Goal: Task Accomplishment & Management: Manage account settings

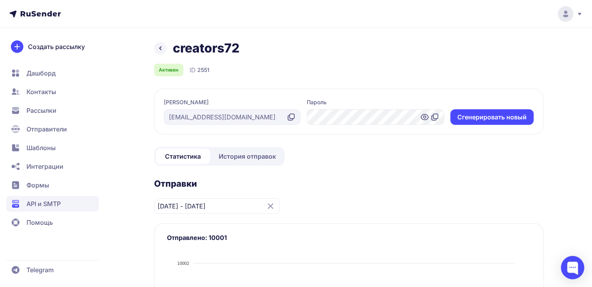
click at [42, 204] on span "API и SMTP" at bounding box center [43, 203] width 34 height 9
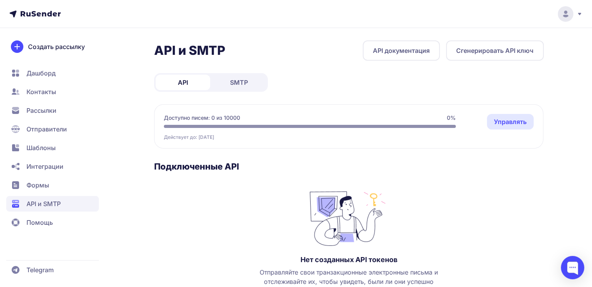
click at [249, 84] on link "SMTP" at bounding box center [239, 83] width 54 height 16
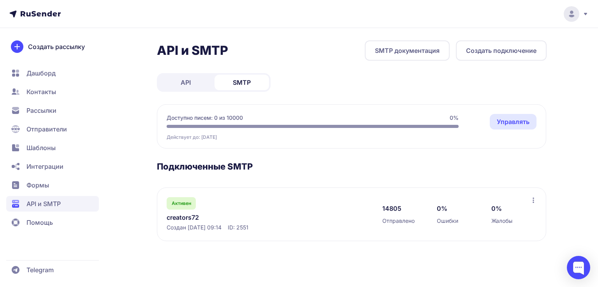
click at [510, 121] on link "Управлять" at bounding box center [512, 122] width 47 height 16
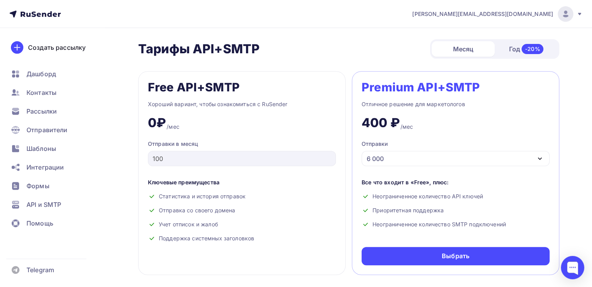
scroll to position [311, 0]
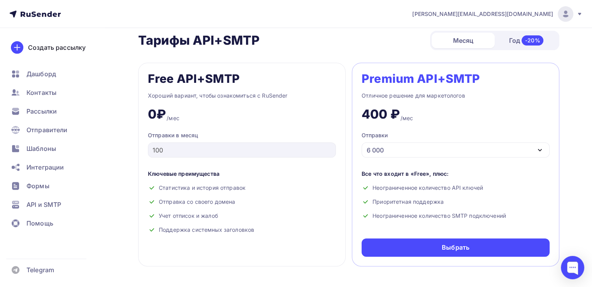
click at [435, 148] on div "6 000" at bounding box center [455, 149] width 188 height 15
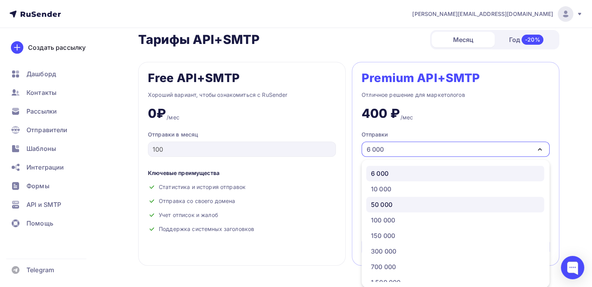
click at [396, 197] on link "50 000" at bounding box center [455, 205] width 178 height 16
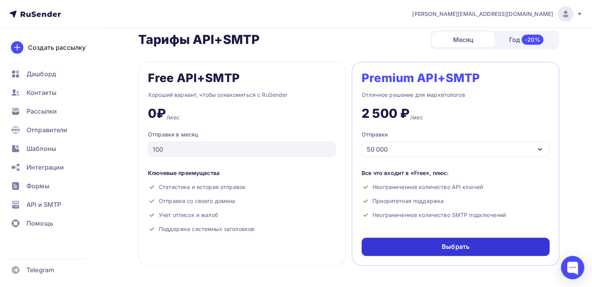
click at [436, 245] on div "Выбрать" at bounding box center [455, 247] width 188 height 18
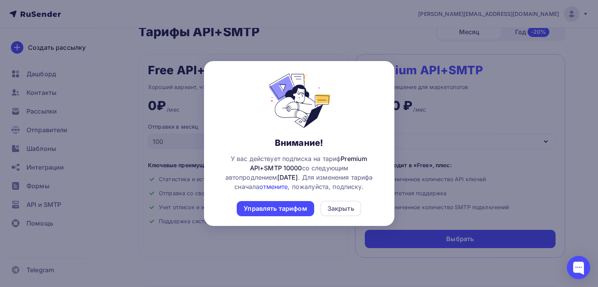
click at [259, 187] on link "отмените" at bounding box center [273, 187] width 28 height 8
click at [287, 214] on div "Управлять тарифом" at bounding box center [275, 208] width 77 height 15
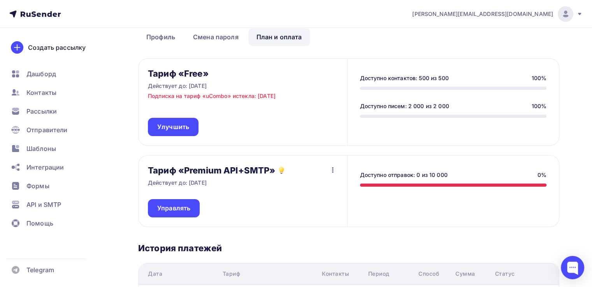
scroll to position [39, 0]
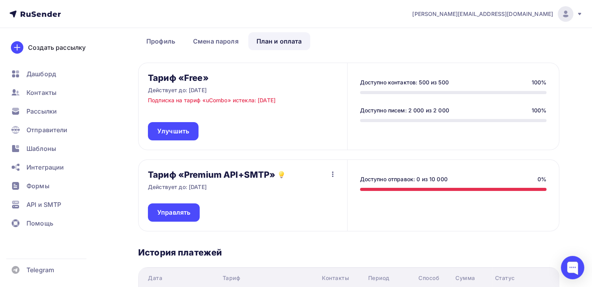
click at [332, 174] on icon "button" at bounding box center [333, 174] width 2 height 5
click at [320, 191] on div "Отписаться" at bounding box center [317, 193] width 37 height 9
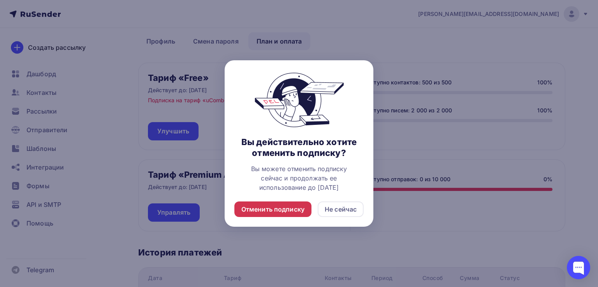
click at [284, 206] on div "Отменить подписку" at bounding box center [272, 209] width 63 height 9
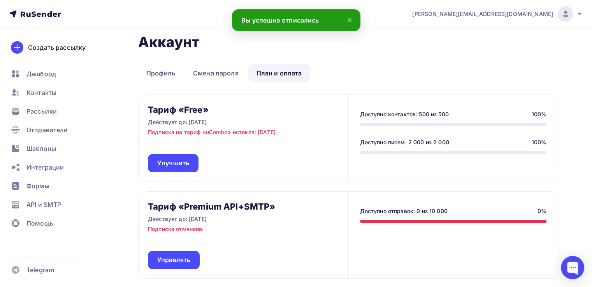
scroll to position [0, 0]
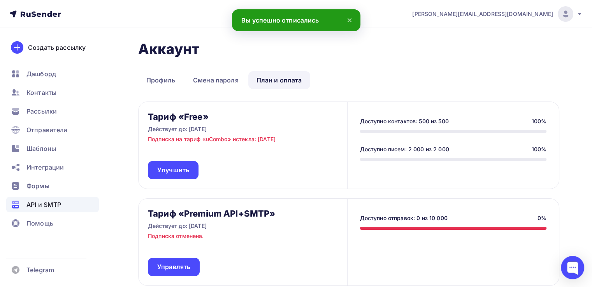
click at [46, 205] on span "API и SMTP" at bounding box center [43, 204] width 35 height 9
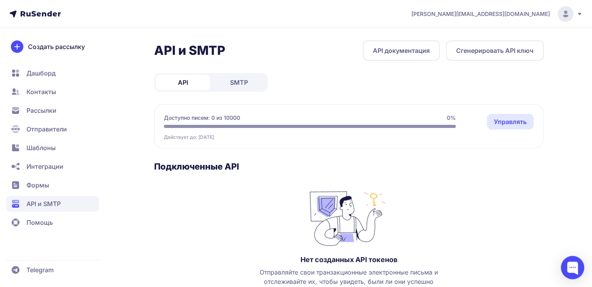
click at [237, 78] on span "SMTP" at bounding box center [239, 82] width 18 height 9
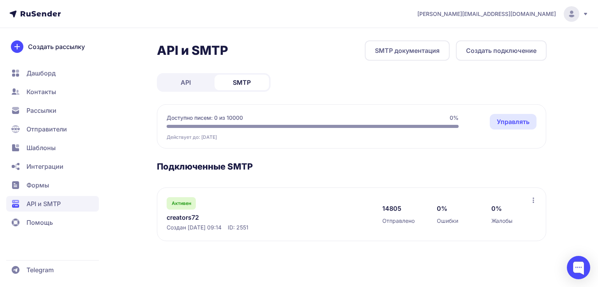
click at [512, 120] on link "Управлять" at bounding box center [512, 122] width 47 height 16
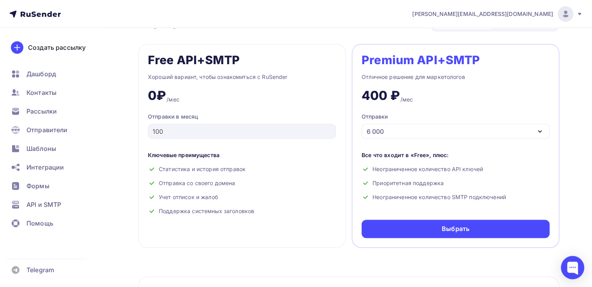
scroll to position [350, 0]
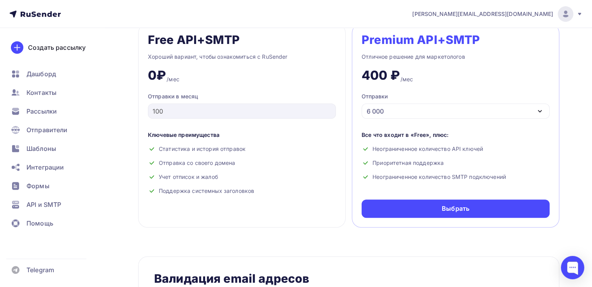
click at [440, 108] on div "6 000" at bounding box center [455, 110] width 188 height 15
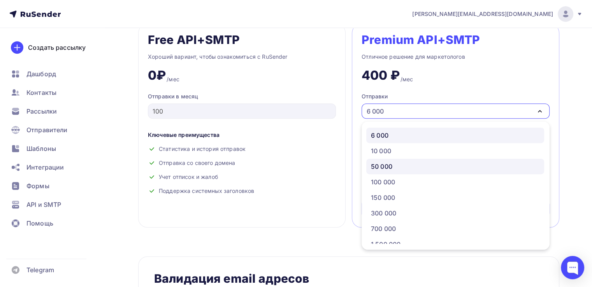
click at [389, 164] on div "50 000" at bounding box center [381, 166] width 21 height 9
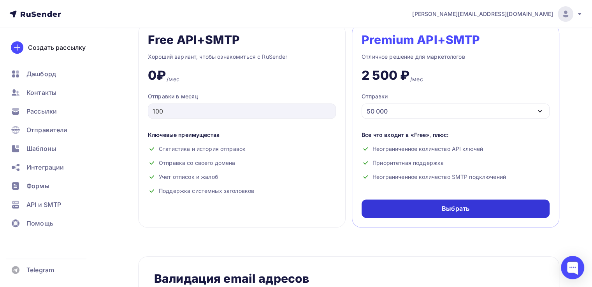
click at [452, 207] on div "Выбрать" at bounding box center [456, 208] width 28 height 9
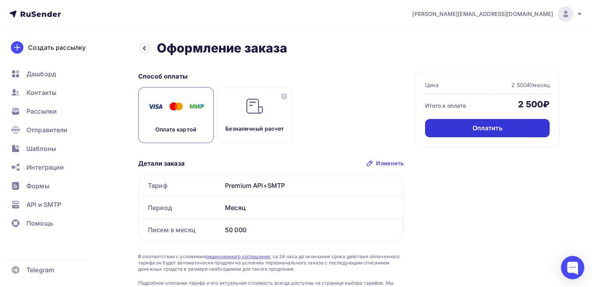
click at [487, 129] on div "Оплатить" at bounding box center [487, 128] width 30 height 9
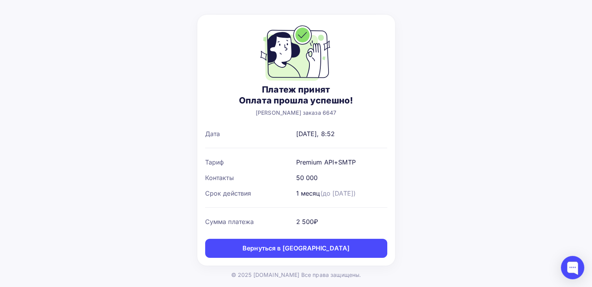
scroll to position [23, 0]
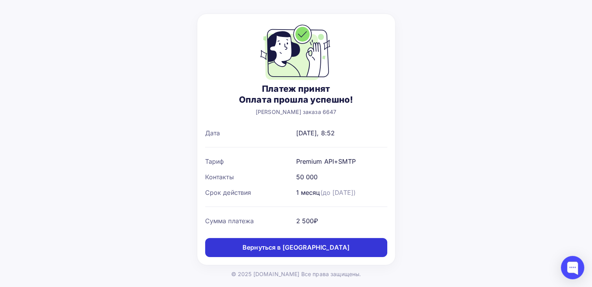
click at [301, 245] on div "Вернуться в дашборд" at bounding box center [295, 247] width 107 height 9
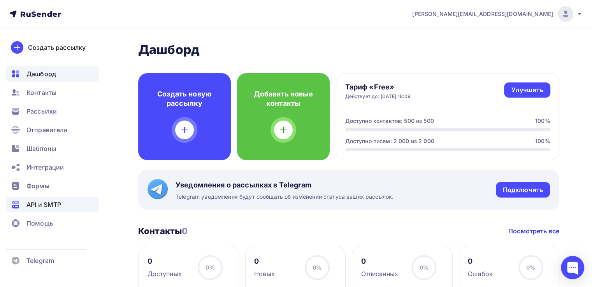
click at [47, 207] on span "API и SMTP" at bounding box center [43, 204] width 35 height 9
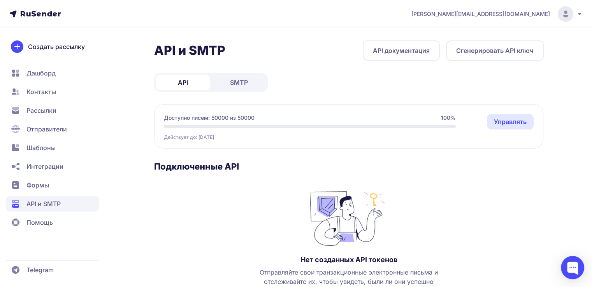
click at [242, 81] on span "SMTP" at bounding box center [239, 82] width 18 height 9
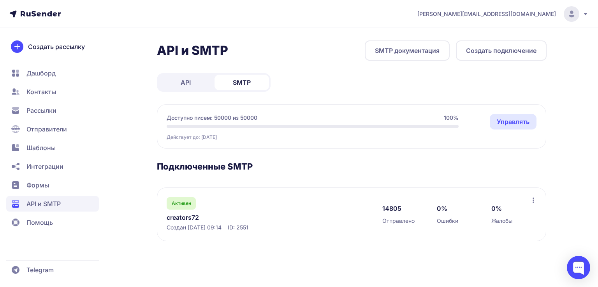
click at [191, 217] on link "creators72" at bounding box center [247, 217] width 160 height 9
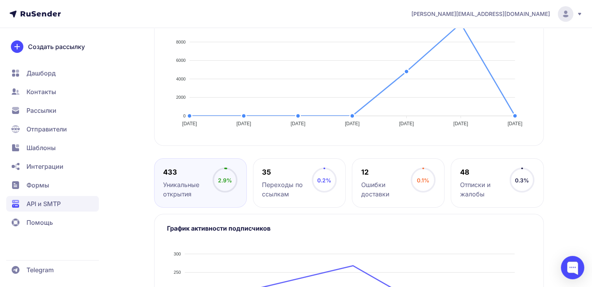
scroll to position [272, 0]
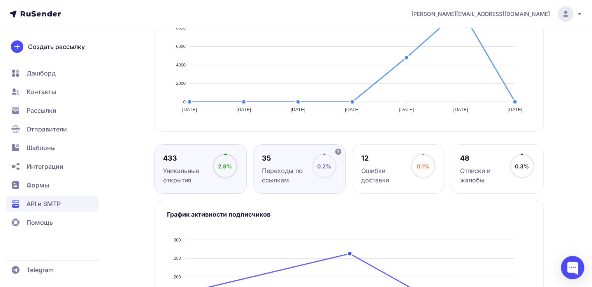
click at [298, 170] on div "Переходы по ссылкам" at bounding box center [286, 175] width 49 height 19
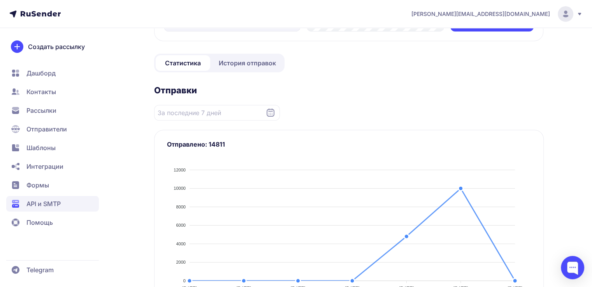
scroll to position [82, 0]
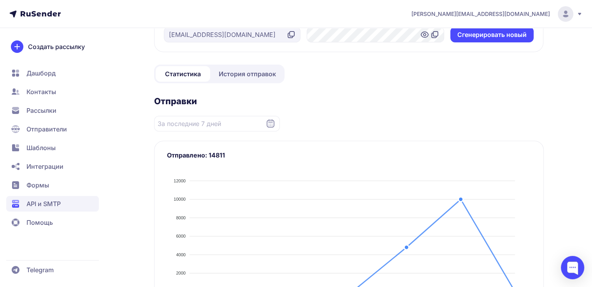
click at [271, 122] on icon at bounding box center [271, 123] width 8 height 8
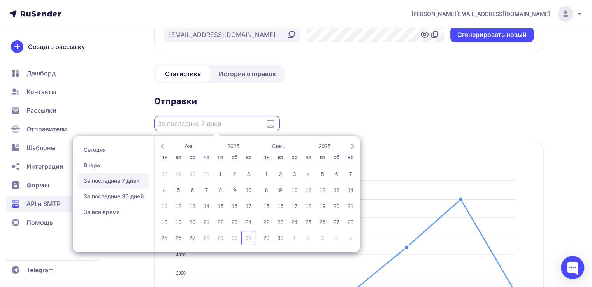
click at [267, 125] on icon at bounding box center [270, 123] width 9 height 9
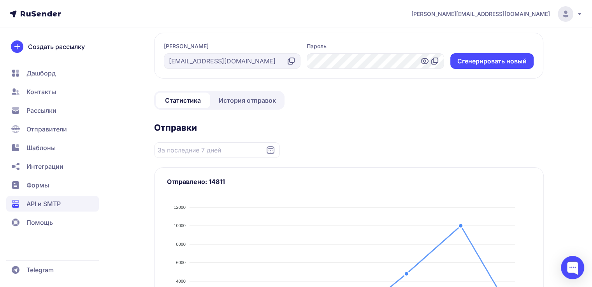
scroll to position [78, 0]
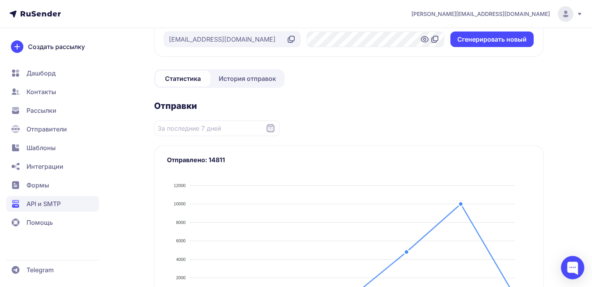
click at [270, 130] on icon at bounding box center [270, 128] width 9 height 9
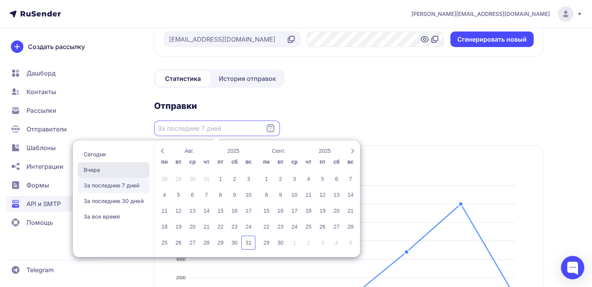
click at [103, 170] on span "Вчера" at bounding box center [113, 170] width 72 height 16
type input "30.08.2025 - 30.08.2025"
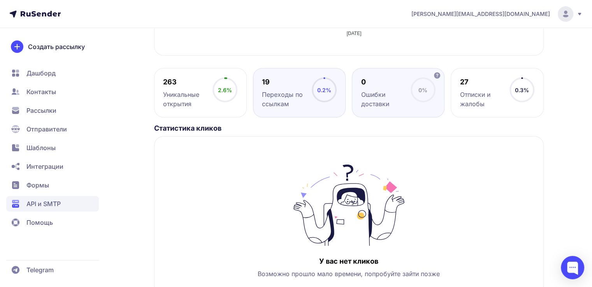
scroll to position [350, 0]
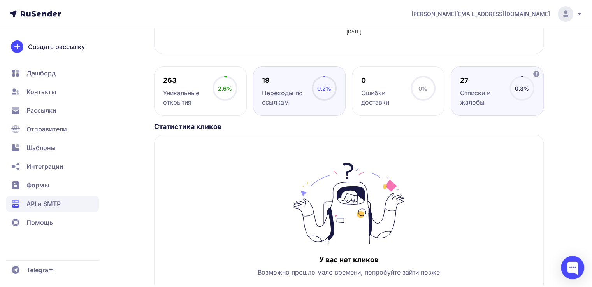
click at [493, 93] on div "Отписки и жалобы" at bounding box center [484, 97] width 49 height 19
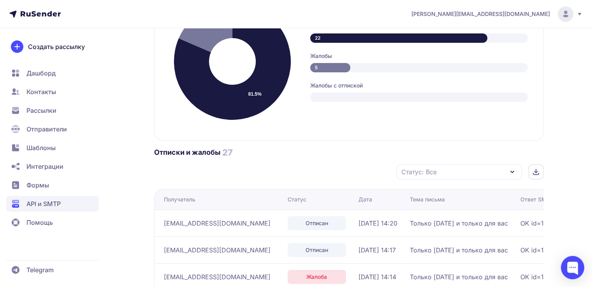
scroll to position [584, 0]
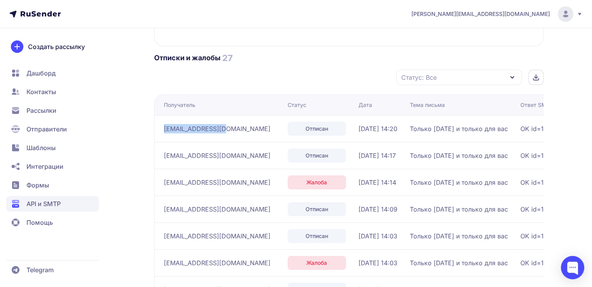
drag, startPoint x: 229, startPoint y: 128, endPoint x: 163, endPoint y: 129, distance: 65.4
click at [164, 129] on div "ashinsk37@mail.ru" at bounding box center [223, 129] width 118 height 12
copy span "ashinsk37@mail.ru"
drag, startPoint x: 219, startPoint y: 155, endPoint x: 165, endPoint y: 155, distance: 54.5
click at [165, 155] on div "v-zdorova@mail.ru" at bounding box center [223, 155] width 118 height 12
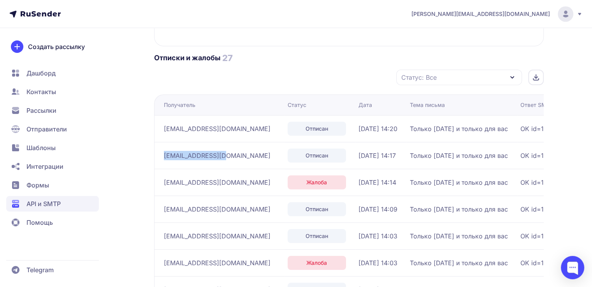
copy span "v-zdorova@mail.ru"
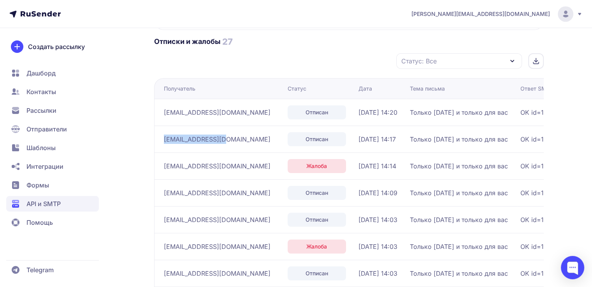
scroll to position [623, 0]
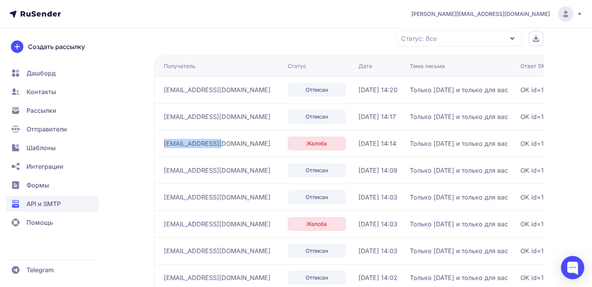
drag, startPoint x: 227, startPoint y: 142, endPoint x: 165, endPoint y: 144, distance: 62.7
click at [165, 144] on div "emma0704@mail.ru" at bounding box center [223, 143] width 118 height 12
copy span "emma0704@mail.ru"
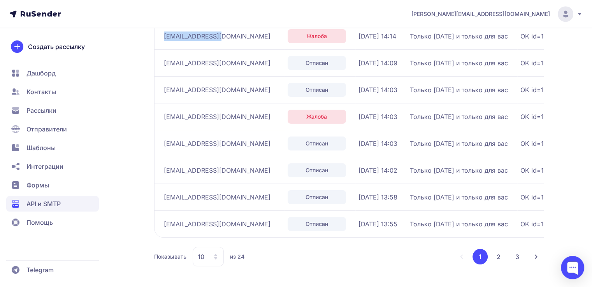
scroll to position [736, 0]
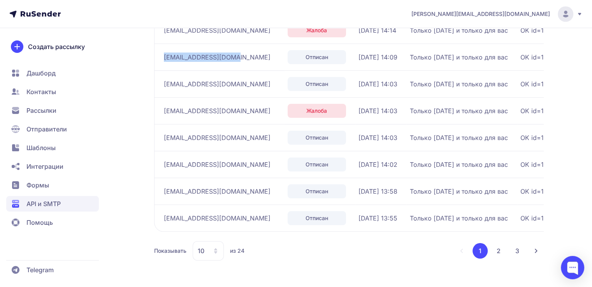
drag, startPoint x: 236, startPoint y: 59, endPoint x: 163, endPoint y: 58, distance: 72.8
click at [164, 58] on div "kalita_evgen@mail.ru" at bounding box center [223, 57] width 118 height 12
copy span "kalita_evgen@mail.ru"
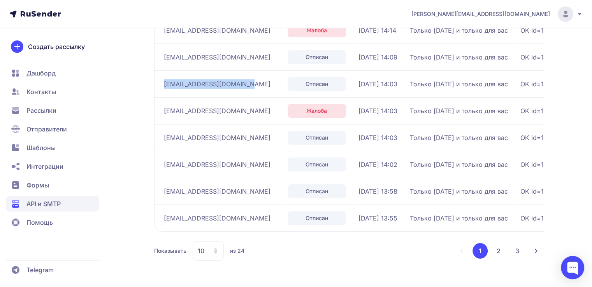
drag, startPoint x: 245, startPoint y: 85, endPoint x: 163, endPoint y: 83, distance: 81.7
click at [164, 83] on div "zamyatina-nastenka@bk.ru" at bounding box center [223, 84] width 118 height 12
copy span "zamyatina-nastenka@bk.ru"
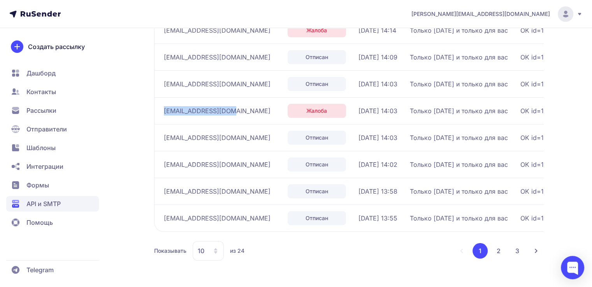
drag, startPoint x: 230, startPoint y: 112, endPoint x: 164, endPoint y: 112, distance: 66.1
click at [164, 112] on div "shingisbaev95@bk.ru" at bounding box center [223, 111] width 118 height 12
copy span "shingisbaev95@bk.ru"
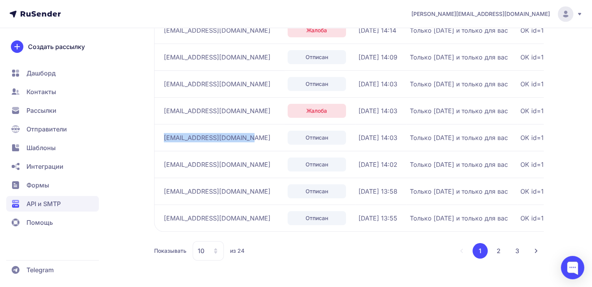
drag, startPoint x: 238, startPoint y: 135, endPoint x: 163, endPoint y: 137, distance: 75.1
click at [163, 137] on td "sergej.shitov.1974@bk.ru" at bounding box center [219, 137] width 130 height 27
copy span "sergej.shitov.1974@bk.ru"
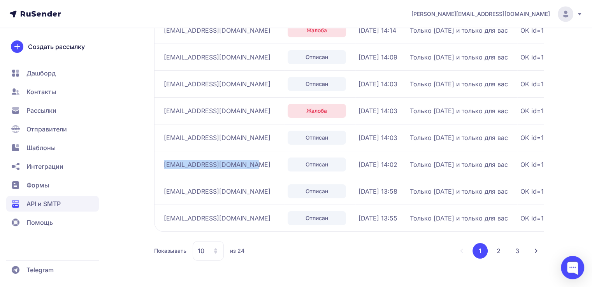
drag, startPoint x: 247, startPoint y: 164, endPoint x: 163, endPoint y: 163, distance: 84.0
click at [164, 163] on div "pavel-petenev1992@mail.ru" at bounding box center [223, 164] width 118 height 12
copy span "pavel-petenev1992@mail.ru"
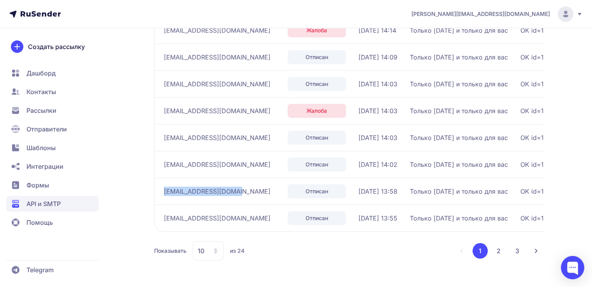
drag, startPoint x: 237, startPoint y: 191, endPoint x: 164, endPoint y: 192, distance: 72.8
click at [164, 192] on div "chelovek18.93@mail.ru" at bounding box center [223, 191] width 118 height 12
copy span "chelovek18.93@mail.ru"
drag, startPoint x: 220, startPoint y: 216, endPoint x: 163, endPoint y: 216, distance: 56.4
click at [164, 216] on div "kina_87@mail.ru" at bounding box center [223, 218] width 118 height 12
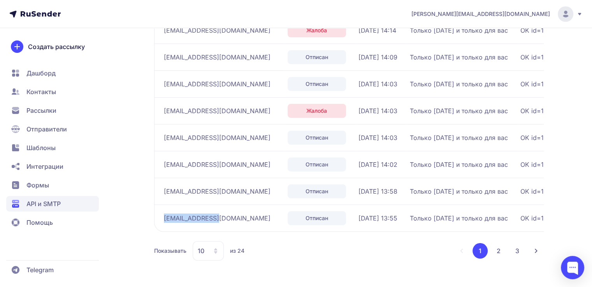
copy span "kina_87@mail.ru"
click at [498, 251] on button "2" at bounding box center [499, 251] width 16 height 16
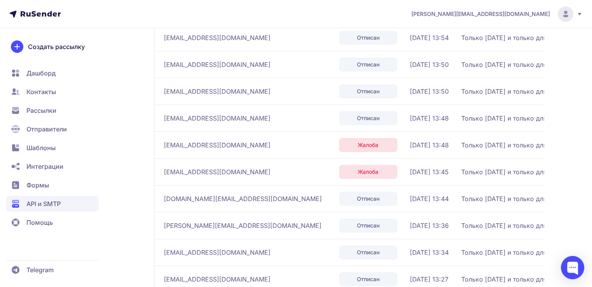
scroll to position [619, 0]
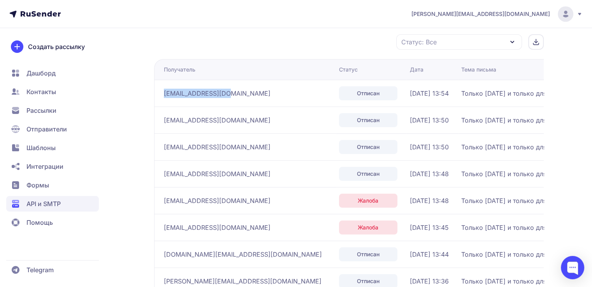
drag, startPoint x: 235, startPoint y: 92, endPoint x: 163, endPoint y: 91, distance: 71.6
click at [164, 91] on div "mak12cim67@mail.ru" at bounding box center [248, 93] width 169 height 12
drag, startPoint x: 225, startPoint y: 119, endPoint x: 163, endPoint y: 117, distance: 61.9
click at [163, 117] on td "volman.ddt@mail.ru" at bounding box center [245, 120] width 182 height 27
drag, startPoint x: 223, startPoint y: 148, endPoint x: 162, endPoint y: 147, distance: 60.3
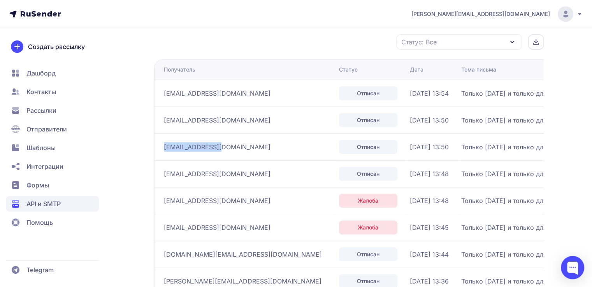
click at [162, 147] on td "barss.09@mail.ru" at bounding box center [245, 146] width 182 height 27
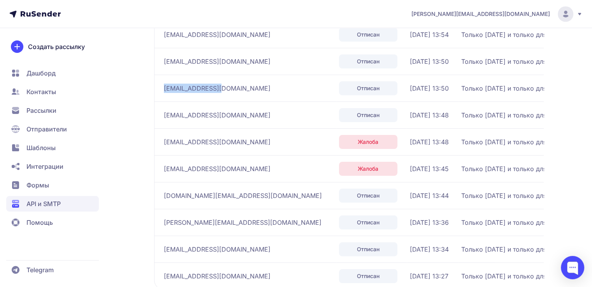
scroll to position [697, 0]
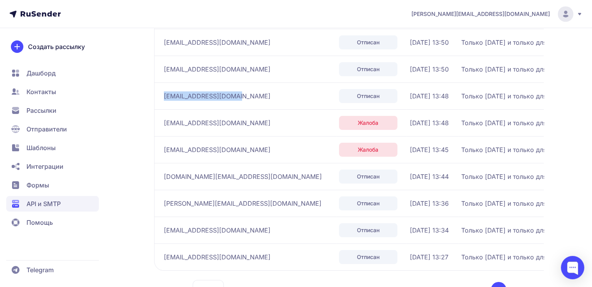
drag, startPoint x: 230, startPoint y: 93, endPoint x: 165, endPoint y: 93, distance: 65.4
click at [165, 93] on div "nikolai197398@mail.ru" at bounding box center [248, 96] width 169 height 12
drag, startPoint x: 221, startPoint y: 119, endPoint x: 162, endPoint y: 118, distance: 58.8
click at [162, 118] on td "artsag65@mail.ru" at bounding box center [245, 122] width 182 height 27
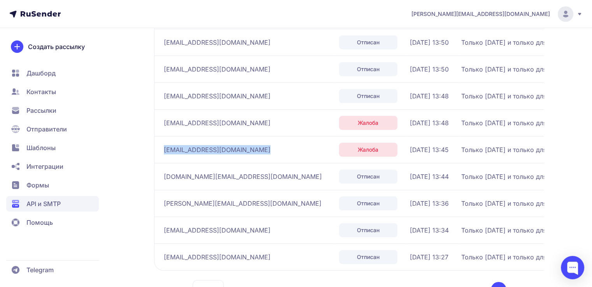
drag, startPoint x: 253, startPoint y: 150, endPoint x: 162, endPoint y: 150, distance: 90.7
click at [162, 150] on td "tosha.dmitriev.1998@mail.ru" at bounding box center [245, 149] width 182 height 27
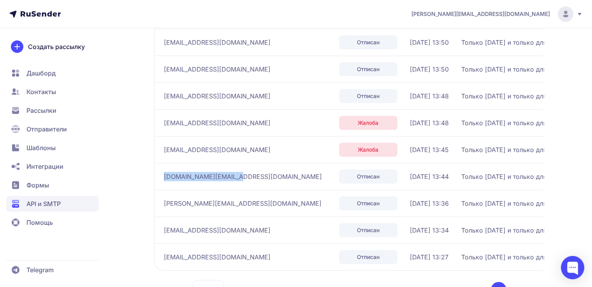
drag, startPoint x: 241, startPoint y: 175, endPoint x: 165, endPoint y: 177, distance: 76.7
click at [165, 177] on div "volodya-69.ru@mail.ru" at bounding box center [248, 176] width 169 height 12
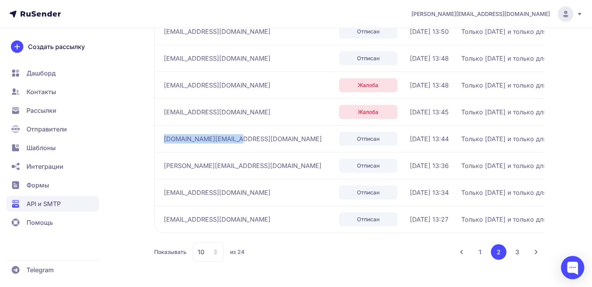
scroll to position [736, 0]
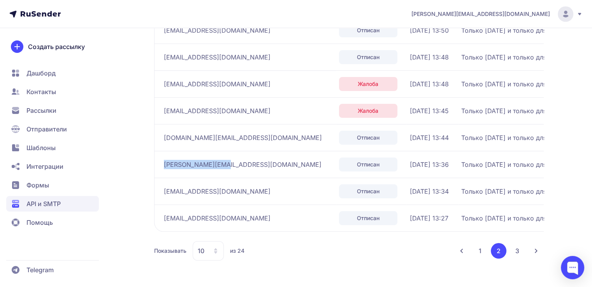
drag, startPoint x: 221, startPoint y: 161, endPoint x: 164, endPoint y: 162, distance: 57.6
click at [164, 162] on div "d.g.popov@mail.ru" at bounding box center [248, 164] width 169 height 12
drag, startPoint x: 233, startPoint y: 191, endPoint x: 164, endPoint y: 193, distance: 69.3
click at [164, 193] on div "shamilevichr@list.ru" at bounding box center [248, 191] width 169 height 12
drag, startPoint x: 221, startPoint y: 215, endPoint x: 159, endPoint y: 218, distance: 62.3
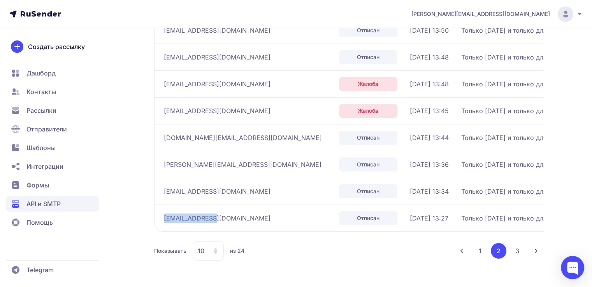
click at [159, 218] on td "am2788@mail.ru" at bounding box center [245, 218] width 182 height 27
click at [513, 249] on button "3" at bounding box center [517, 251] width 16 height 16
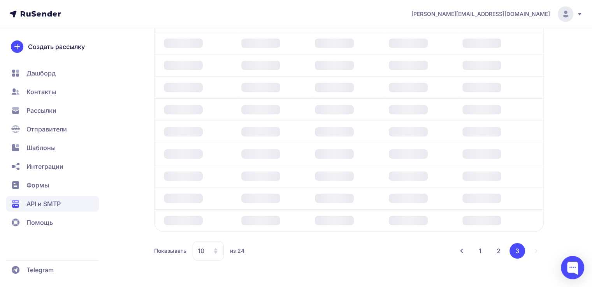
scroll to position [575, 0]
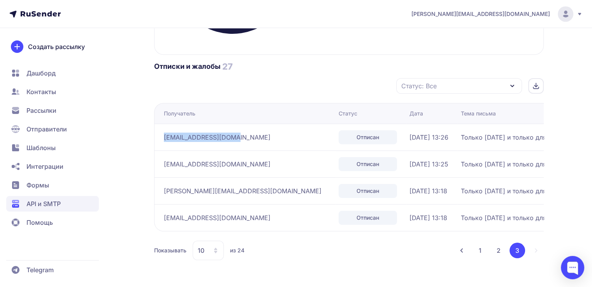
drag, startPoint x: 241, startPoint y: 137, endPoint x: 163, endPoint y: 138, distance: 78.6
click at [163, 138] on td "chisyuak2021@mail.ru" at bounding box center [244, 137] width 181 height 27
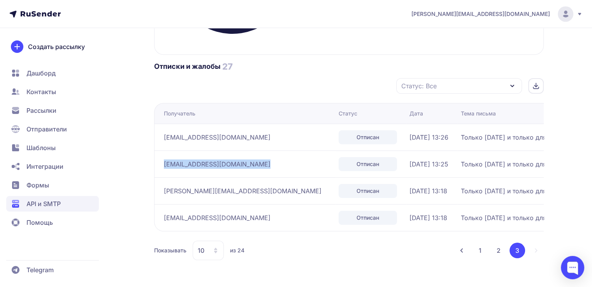
drag, startPoint x: 252, startPoint y: 163, endPoint x: 160, endPoint y: 165, distance: 91.8
click at [160, 165] on td "o.tepchegesheva98@mail.ru" at bounding box center [244, 164] width 181 height 27
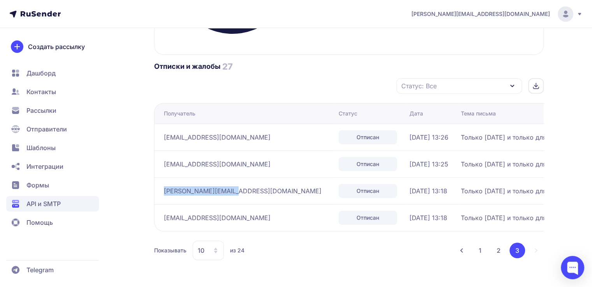
drag, startPoint x: 238, startPoint y: 188, endPoint x: 164, endPoint y: 192, distance: 74.0
click at [164, 192] on div "edgar.200024@mail.ru" at bounding box center [248, 191] width 168 height 12
drag, startPoint x: 224, startPoint y: 217, endPoint x: 165, endPoint y: 217, distance: 59.5
click at [165, 217] on div "swear333@mail.ru" at bounding box center [248, 218] width 168 height 12
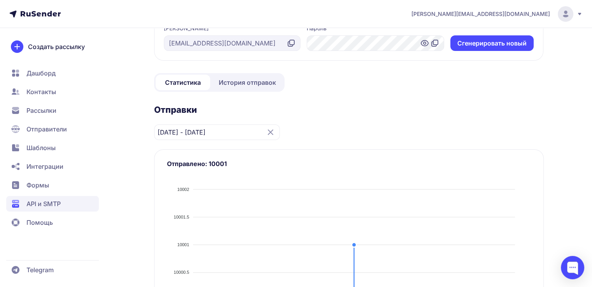
scroll to position [69, 0]
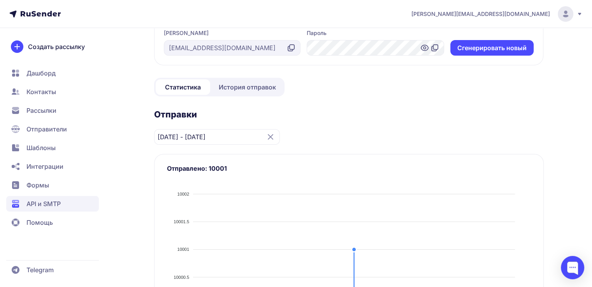
click at [198, 87] on span "Статистика" at bounding box center [183, 86] width 36 height 9
click at [271, 136] on icon at bounding box center [270, 137] width 5 height 5
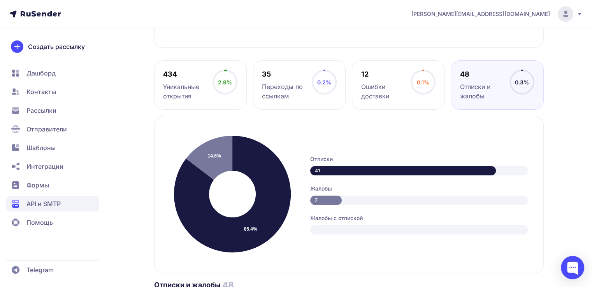
scroll to position [342, 0]
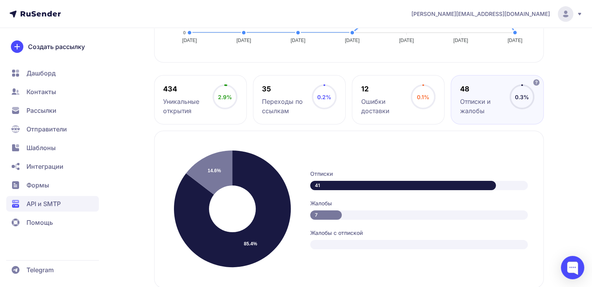
click at [495, 103] on div "Отписки и жалобы" at bounding box center [484, 106] width 49 height 19
click at [461, 106] on div "Отписки и жалобы" at bounding box center [484, 106] width 49 height 19
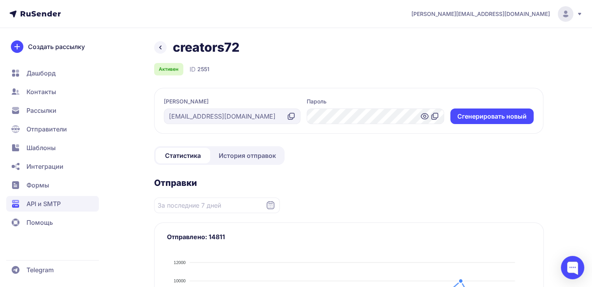
scroll to position [0, 0]
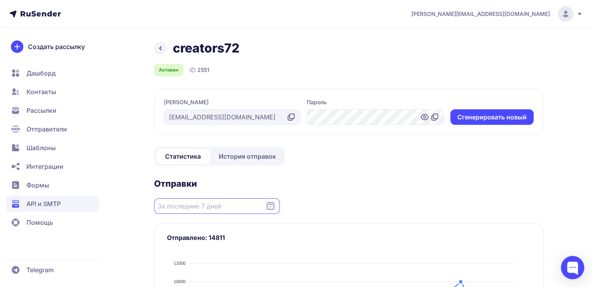
click at [202, 207] on input "Datepicker input" at bounding box center [217, 206] width 126 height 16
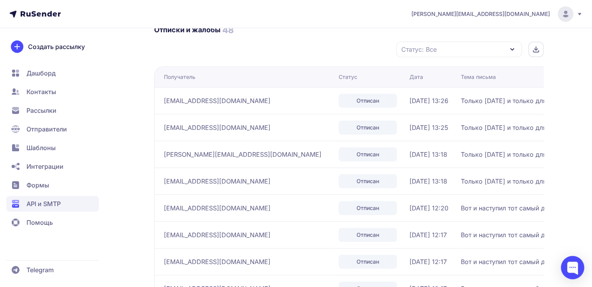
scroll to position [623, 0]
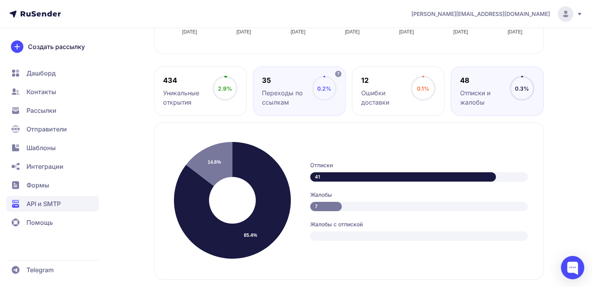
click at [314, 98] on icon at bounding box center [324, 88] width 25 height 25
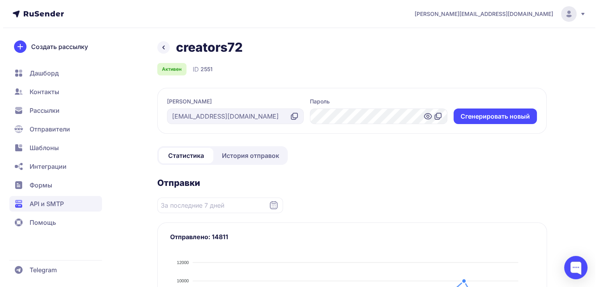
scroll to position [0, 0]
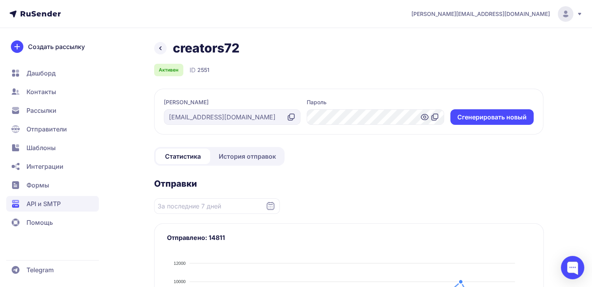
click at [160, 49] on icon at bounding box center [161, 48] width 2 height 3
